Goal: Information Seeking & Learning: Understand process/instructions

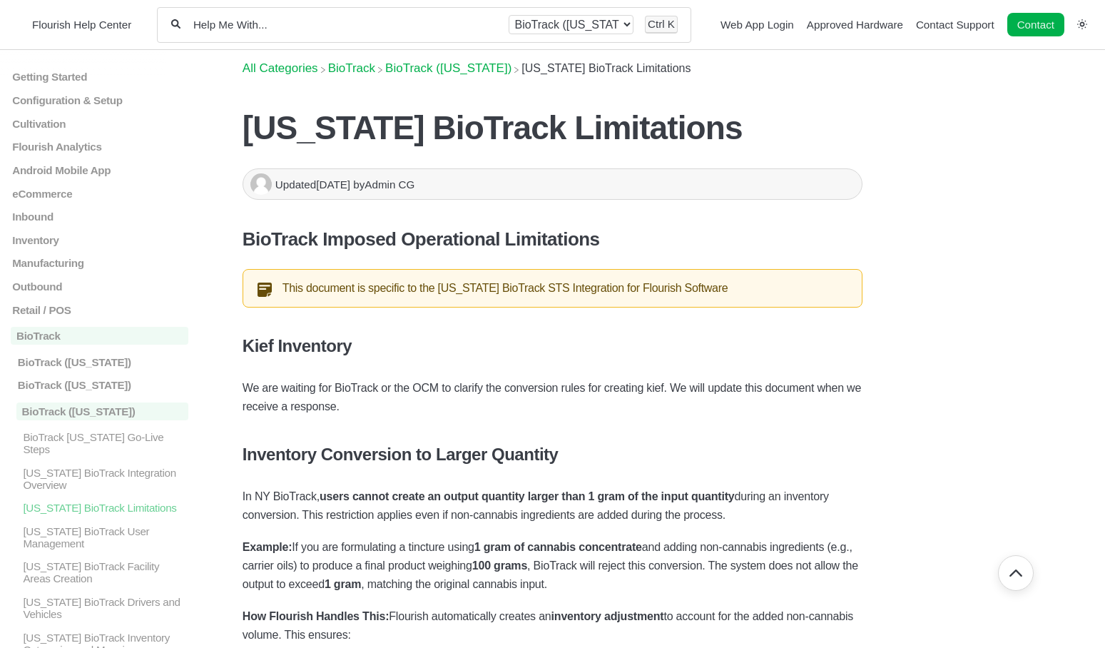
scroll to position [1223, 0]
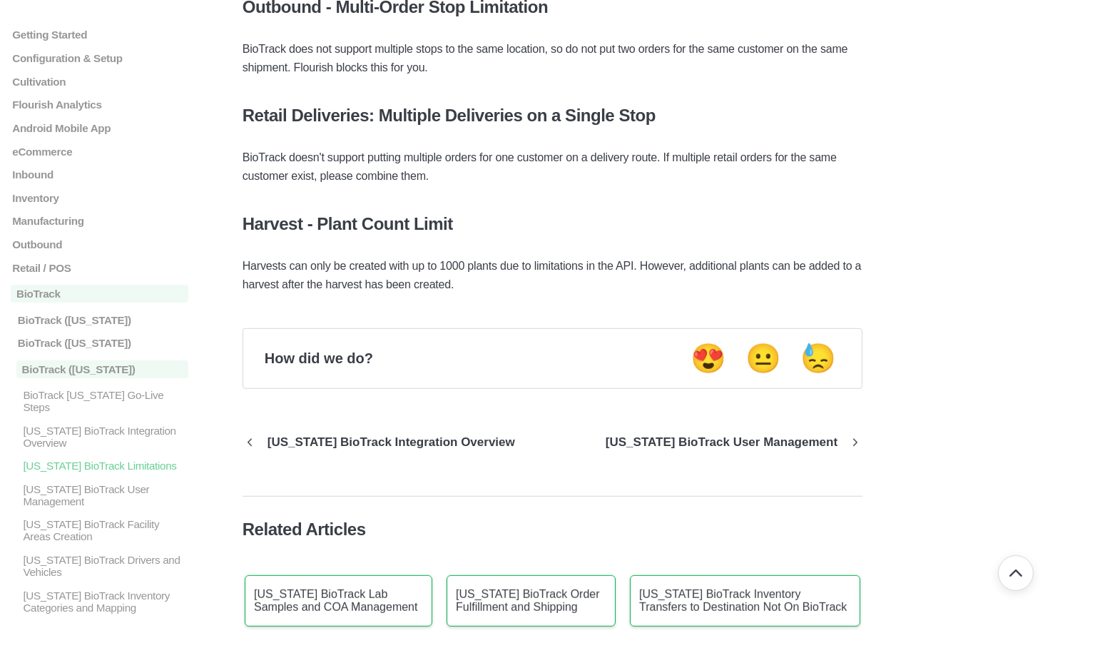
click at [124, 399] on p "BioTrack New York Go-Live Steps" at bounding box center [104, 401] width 167 height 24
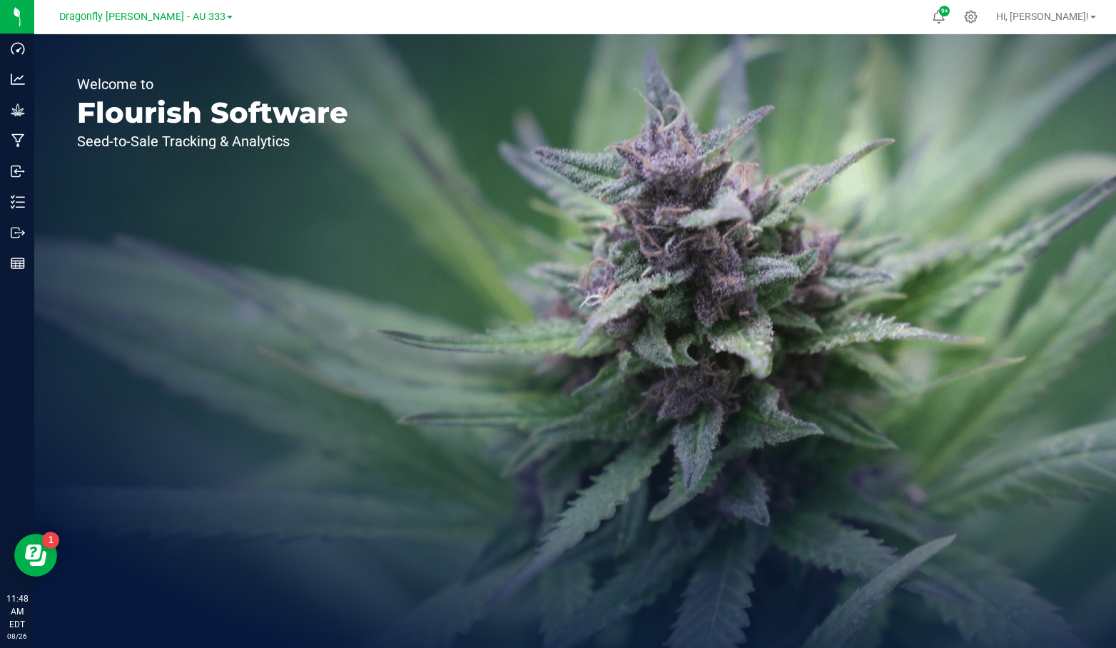
click at [186, 8] on div "Dragonfly Vega - AU 333" at bounding box center [145, 16] width 173 height 17
click at [187, 16] on span "Dragonfly Vega - AU 333" at bounding box center [142, 17] width 166 height 12
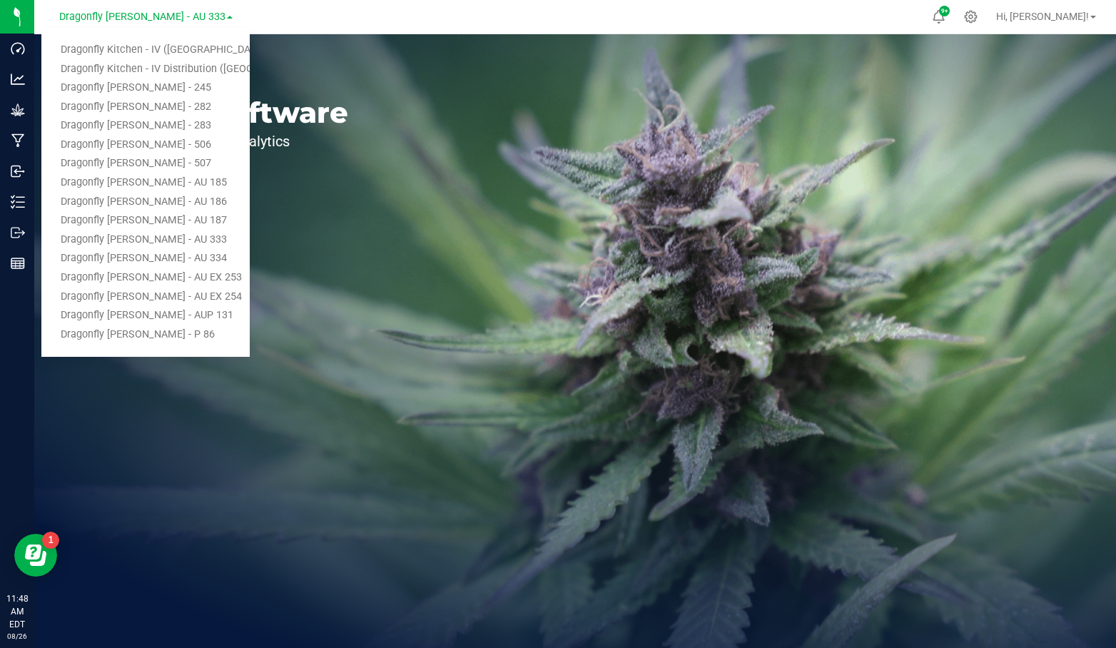
click at [179, 44] on link "Dragonfly Kitchen - IV (NY)" at bounding box center [145, 50] width 208 height 19
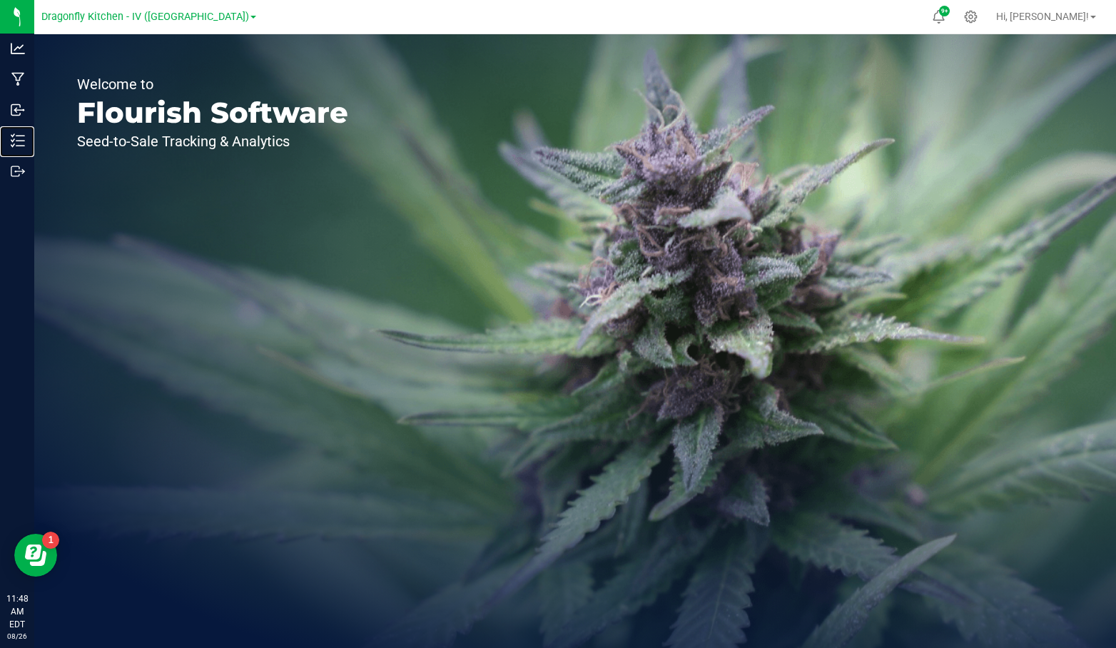
click at [0, 0] on p "Inventory" at bounding box center [0, 0] width 0 height 0
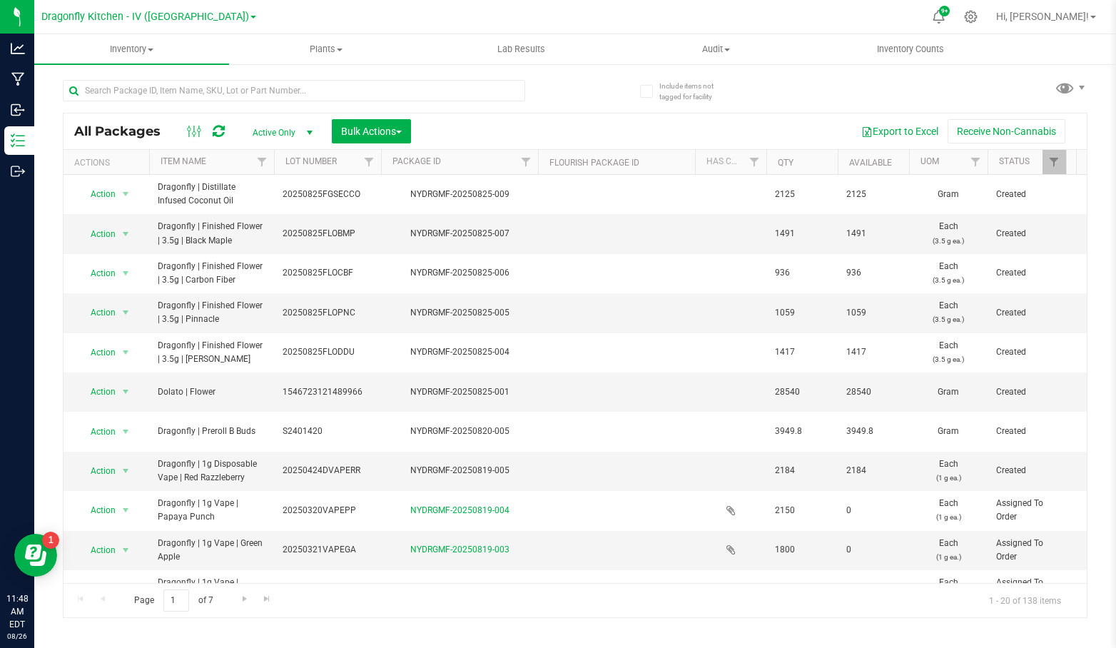
click at [987, 24] on div at bounding box center [971, 17] width 32 height 28
click at [978, 20] on icon at bounding box center [971, 17] width 14 height 14
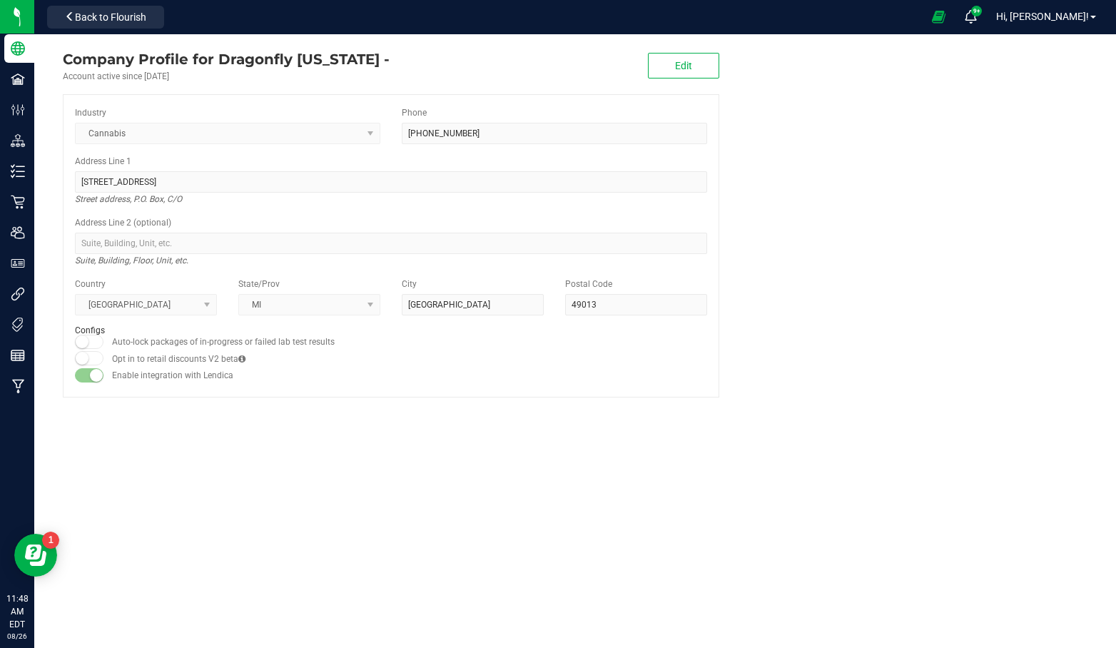
click at [0, 0] on img at bounding box center [0, 0] width 0 height 0
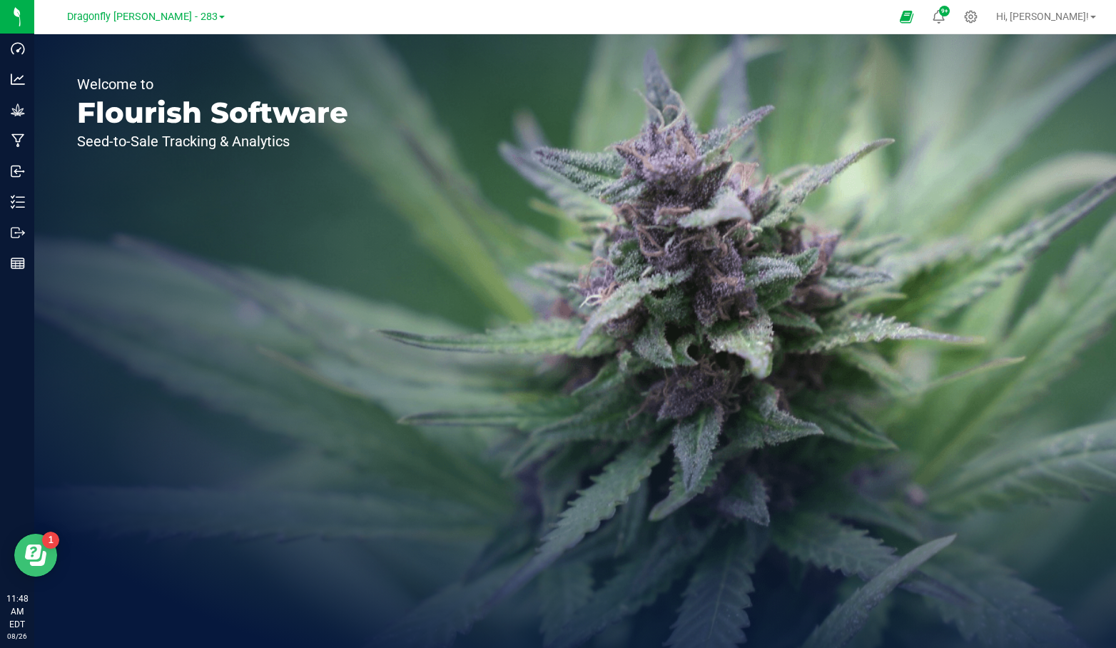
click at [44, 555] on icon "Open Resource Center" at bounding box center [38, 558] width 16 height 15
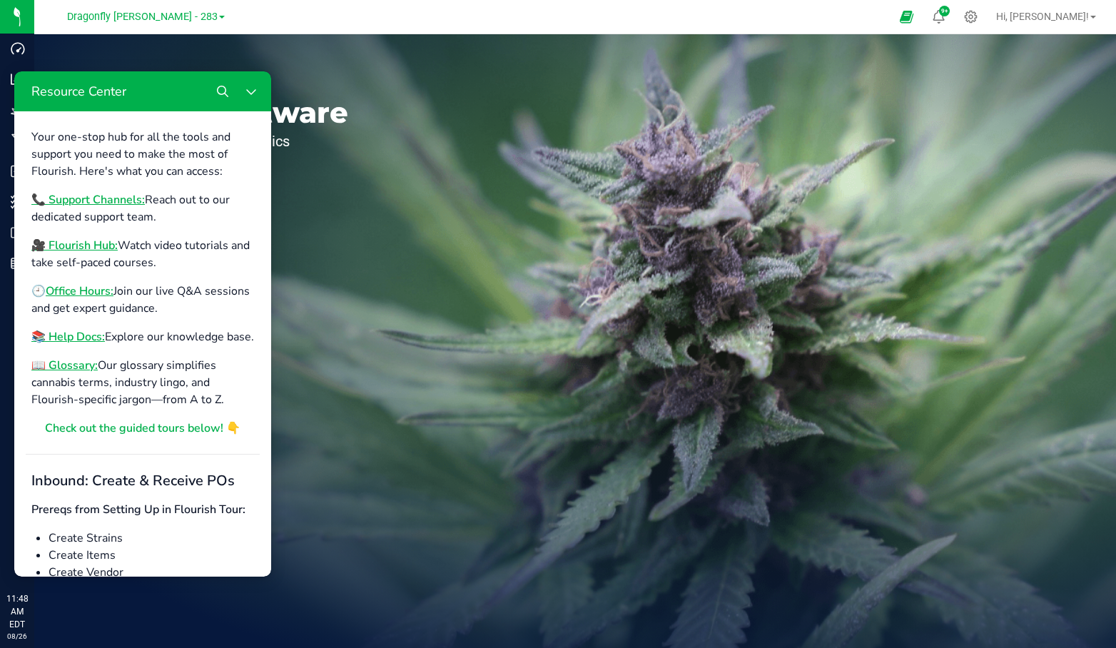
click at [116, 203] on b "📞 Support Channels:" at bounding box center [87, 200] width 113 height 16
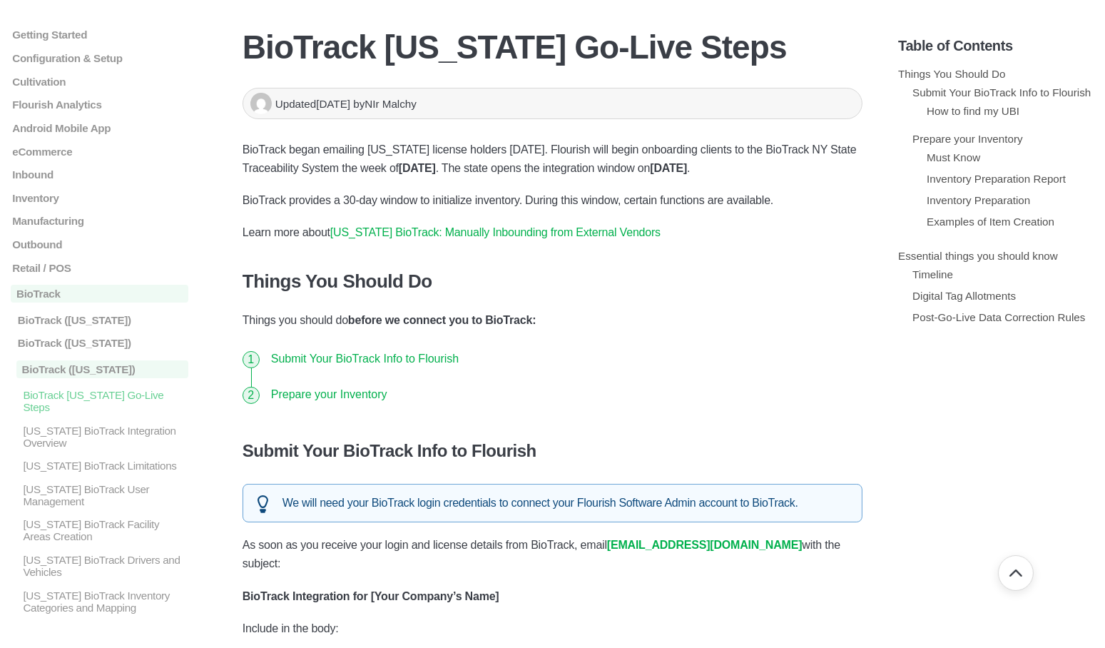
scroll to position [143, 0]
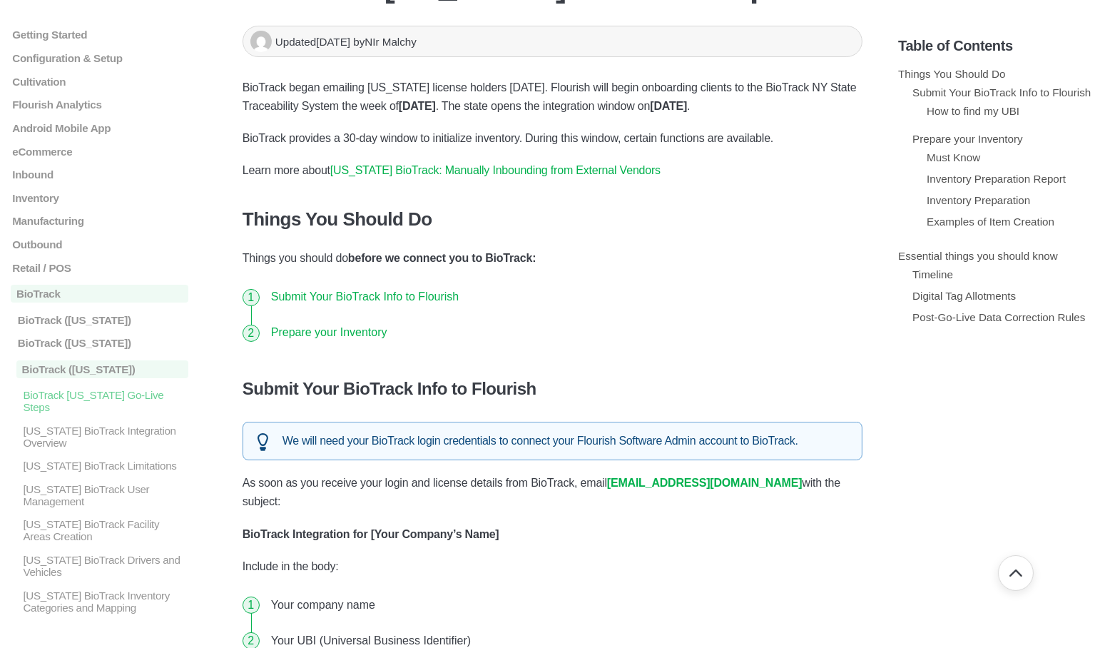
click at [429, 296] on link "Submit Your BioTrack Info to Flourish" at bounding box center [365, 296] width 188 height 12
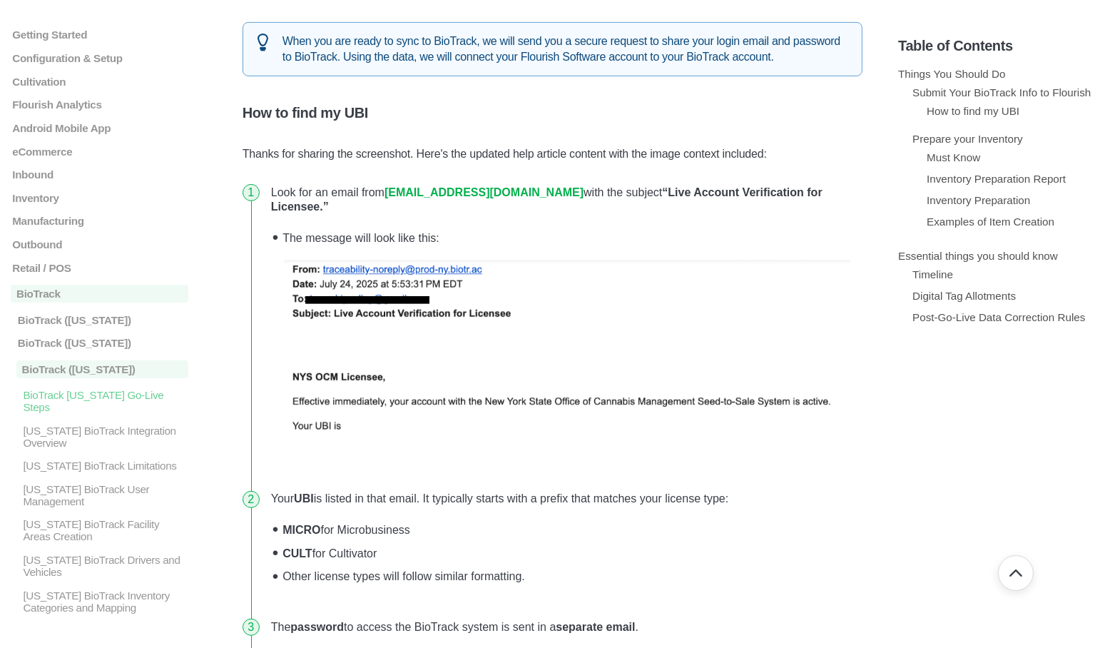
scroll to position [1162, 0]
